Goal: Information Seeking & Learning: Learn about a topic

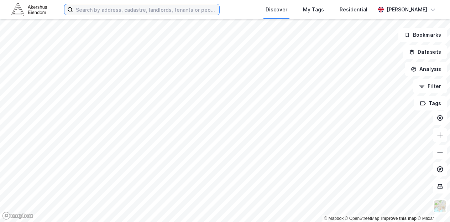
click at [98, 13] on input at bounding box center [146, 9] width 146 height 11
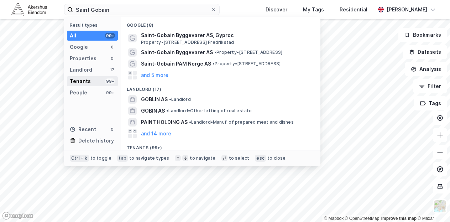
click at [88, 84] on div "Tenants" at bounding box center [80, 81] width 21 height 9
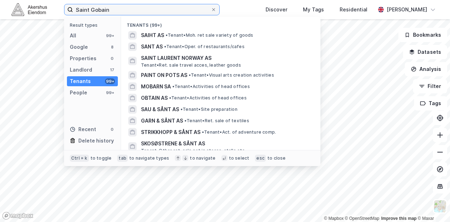
click at [89, 10] on input "Saint Gobain" at bounding box center [142, 9] width 138 height 11
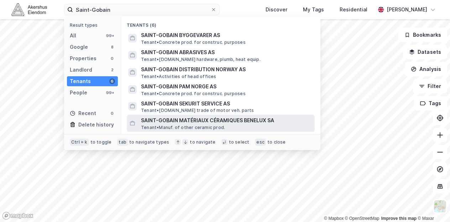
click at [193, 123] on span "SAINT-GOBAIN MATÉRIAUX CÉRAMIQUES BENELUX SA" at bounding box center [226, 120] width 171 height 9
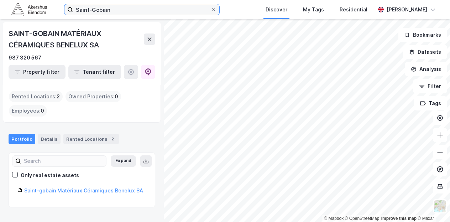
click at [130, 9] on input "Saint-Gobain" at bounding box center [142, 9] width 138 height 11
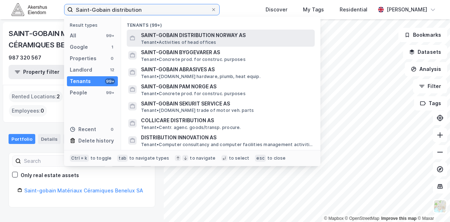
type input "Saint-Gobain distribution"
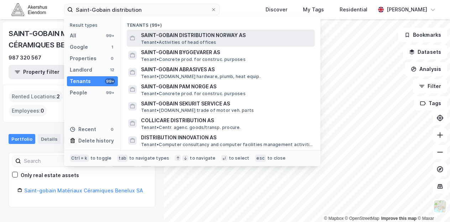
click at [181, 33] on span "SAINT-GOBAIN DISTRIBUTION NORWAY AS" at bounding box center [226, 35] width 171 height 9
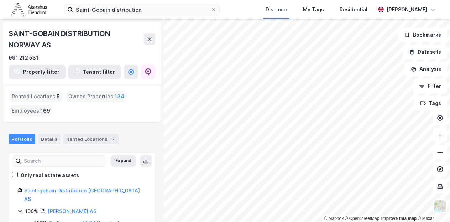
drag, startPoint x: 80, startPoint y: 96, endPoint x: 135, endPoint y: 95, distance: 55.2
click at [135, 95] on div "Rented Locations : 5 Owned Properties : 134 Employees : 169" at bounding box center [82, 104] width 146 height 26
drag, startPoint x: 121, startPoint y: 97, endPoint x: 110, endPoint y: 101, distance: 11.3
click at [110, 101] on div "Owned Properties : 134" at bounding box center [96, 96] width 62 height 11
click at [84, 109] on div "Rented Locations : 5 Owned Properties : 134 Employees : 169" at bounding box center [82, 104] width 146 height 26
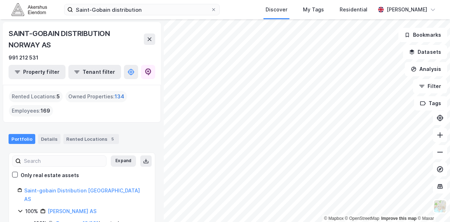
click at [116, 94] on span "134" at bounding box center [120, 96] width 10 height 9
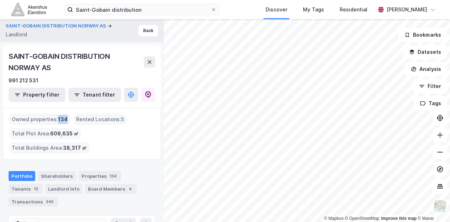
drag, startPoint x: 66, startPoint y: 121, endPoint x: 58, endPoint y: 119, distance: 8.5
click at [58, 119] on span "134" at bounding box center [63, 119] width 10 height 9
click at [112, 134] on div "Owned properties : 134 Rented Locations : 5 Total Plot Area : 609,635 ㎡ Total B…" at bounding box center [82, 134] width 146 height 40
